Goal: Information Seeking & Learning: Stay updated

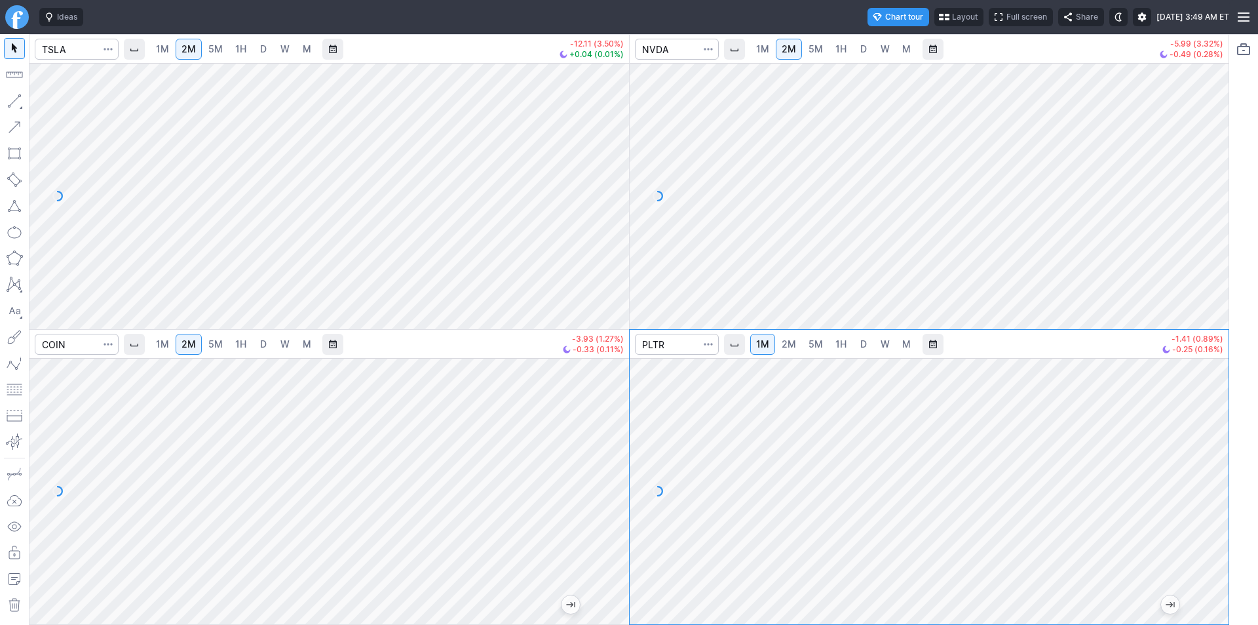
click at [1201, 543] on div at bounding box center [1215, 487] width 28 height 233
drag, startPoint x: 1220, startPoint y: 465, endPoint x: 1201, endPoint y: 539, distance: 76.9
click at [1201, 539] on div at bounding box center [1215, 487] width 28 height 233
click at [789, 347] on span "2M" at bounding box center [789, 343] width 14 height 11
drag, startPoint x: 1210, startPoint y: 528, endPoint x: 1216, endPoint y: 531, distance: 6.7
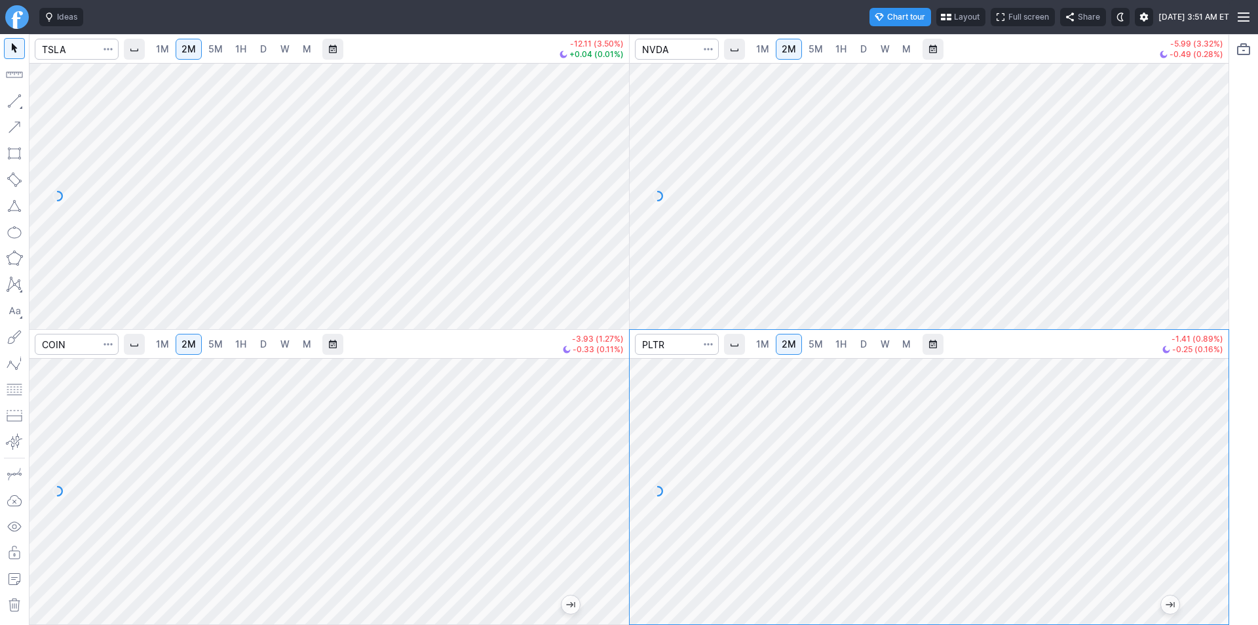
click at [1216, 531] on div at bounding box center [1215, 487] width 28 height 233
drag, startPoint x: 1212, startPoint y: 555, endPoint x: 1215, endPoint y: 519, distance: 36.1
click at [1215, 519] on div at bounding box center [1215, 487] width 28 height 233
drag, startPoint x: 1208, startPoint y: 525, endPoint x: 1213, endPoint y: 489, distance: 36.3
click at [1213, 489] on div at bounding box center [1215, 487] width 28 height 233
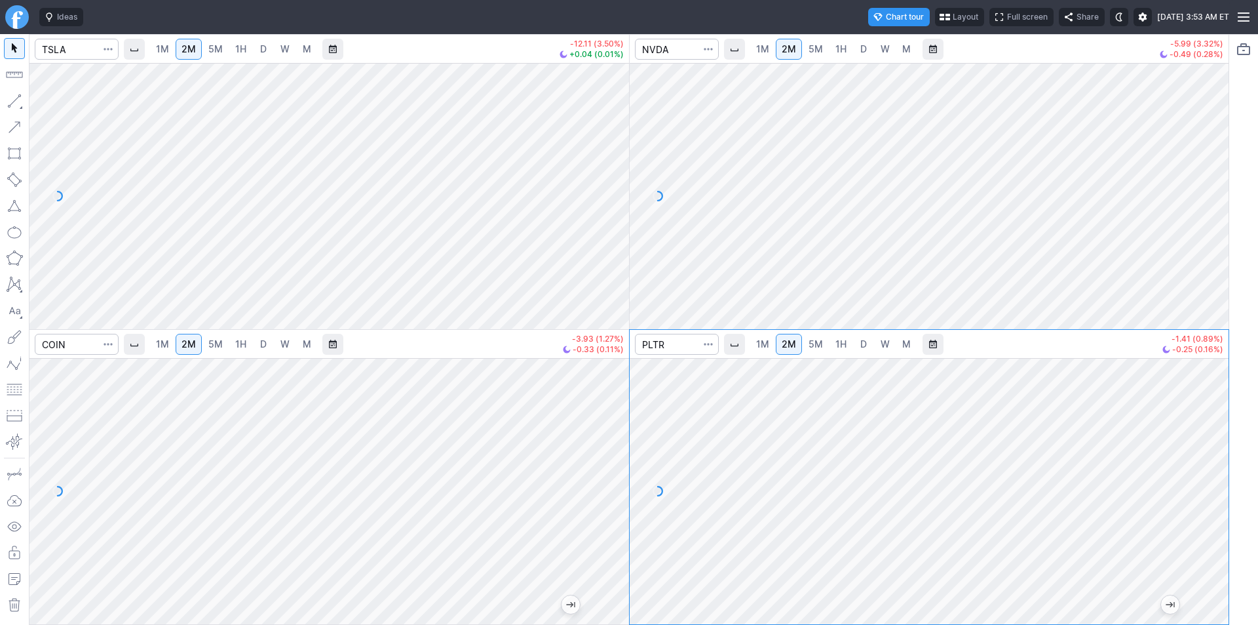
click at [1210, 518] on div at bounding box center [1215, 487] width 28 height 233
drag, startPoint x: 1217, startPoint y: 522, endPoint x: 1202, endPoint y: 550, distance: 32.5
click at [1218, 562] on div at bounding box center [1215, 487] width 28 height 233
drag, startPoint x: 1222, startPoint y: 148, endPoint x: 1204, endPoint y: 176, distance: 33.6
click at [1204, 176] on div at bounding box center [1215, 192] width 28 height 233
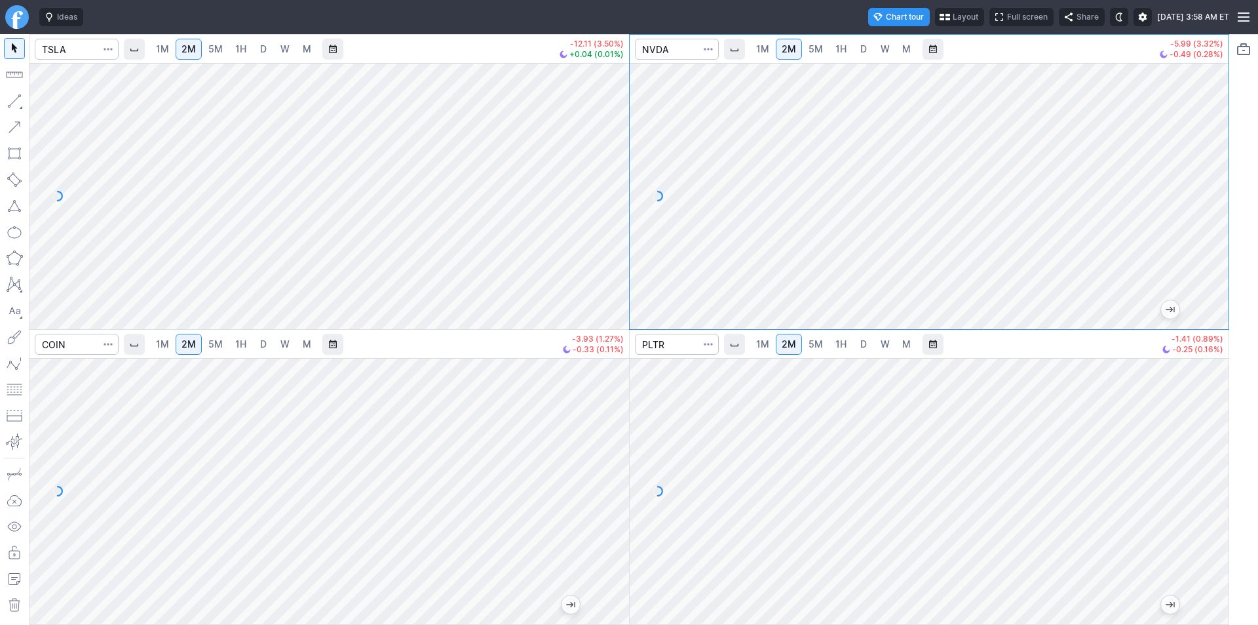
drag, startPoint x: 1216, startPoint y: 257, endPoint x: 1215, endPoint y: 185, distance: 71.4
click at [1215, 185] on div at bounding box center [1215, 192] width 28 height 233
drag, startPoint x: 1219, startPoint y: 134, endPoint x: 1223, endPoint y: 192, distance: 58.5
click at [1223, 192] on div at bounding box center [1215, 192] width 28 height 233
drag, startPoint x: 1220, startPoint y: 256, endPoint x: 1212, endPoint y: 213, distance: 44.1
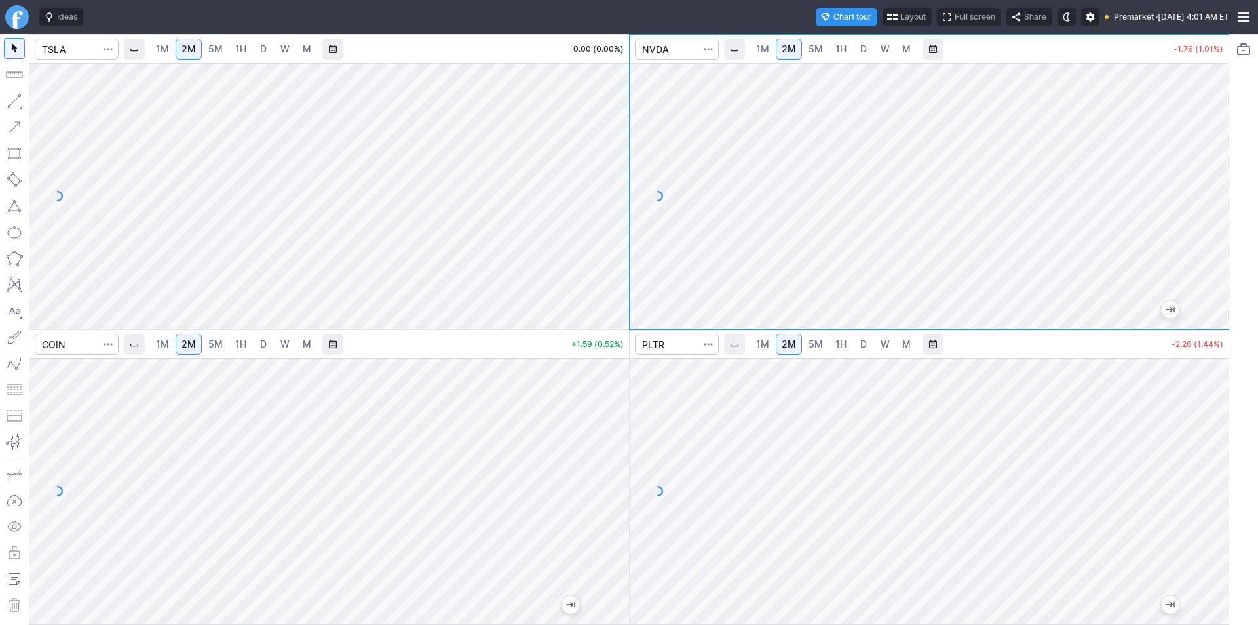
click at [1212, 213] on div at bounding box center [1215, 192] width 28 height 233
click at [1214, 187] on div at bounding box center [1215, 192] width 28 height 233
drag, startPoint x: 1206, startPoint y: 229, endPoint x: 1208, endPoint y: 180, distance: 49.2
click at [1208, 180] on div at bounding box center [1215, 192] width 28 height 233
click at [1212, 252] on div at bounding box center [1215, 192] width 28 height 233
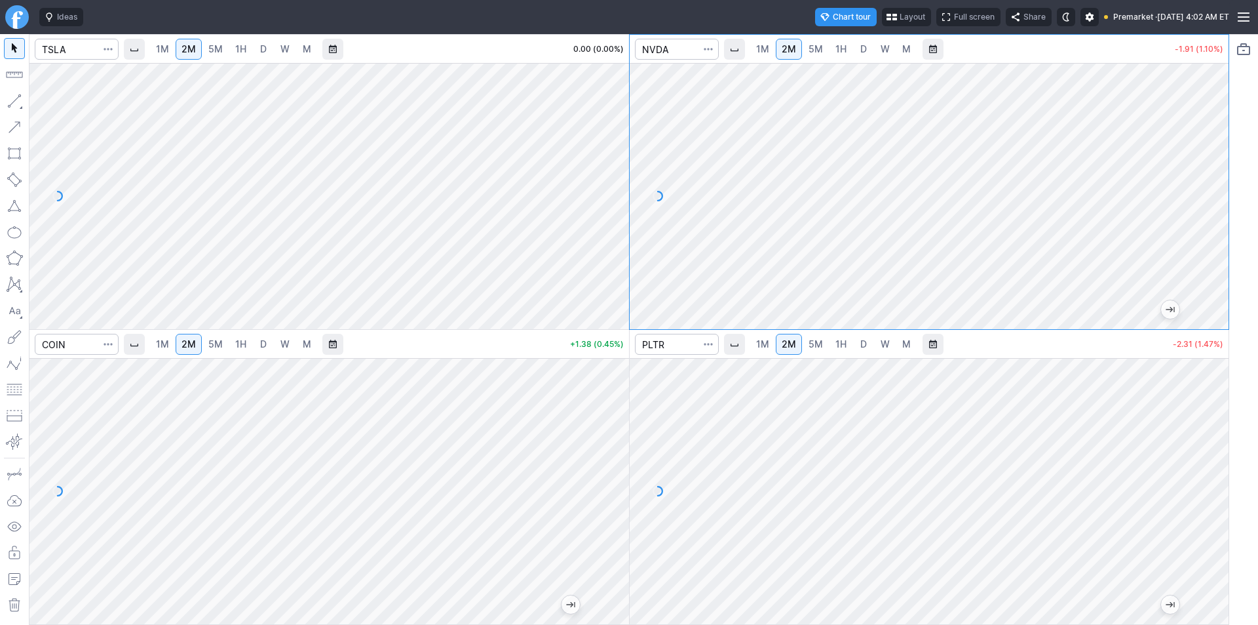
drag, startPoint x: 1216, startPoint y: 169, endPoint x: 1202, endPoint y: 192, distance: 27.1
click at [1202, 192] on div at bounding box center [1215, 192] width 28 height 233
